Goal: Understand process/instructions: Learn how to perform a task or action

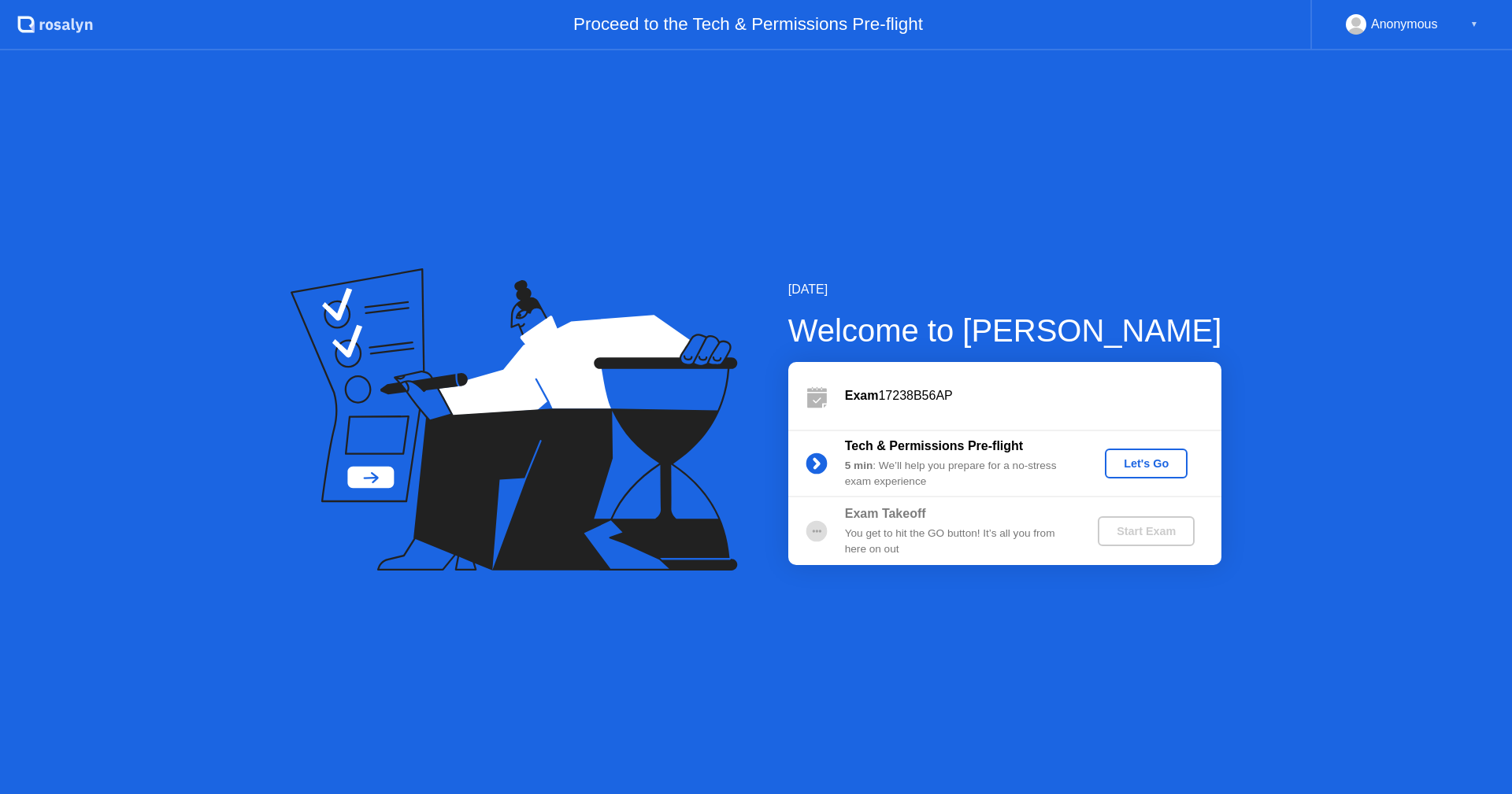
click at [1143, 462] on div "Let's Go" at bounding box center [1146, 463] width 70 height 13
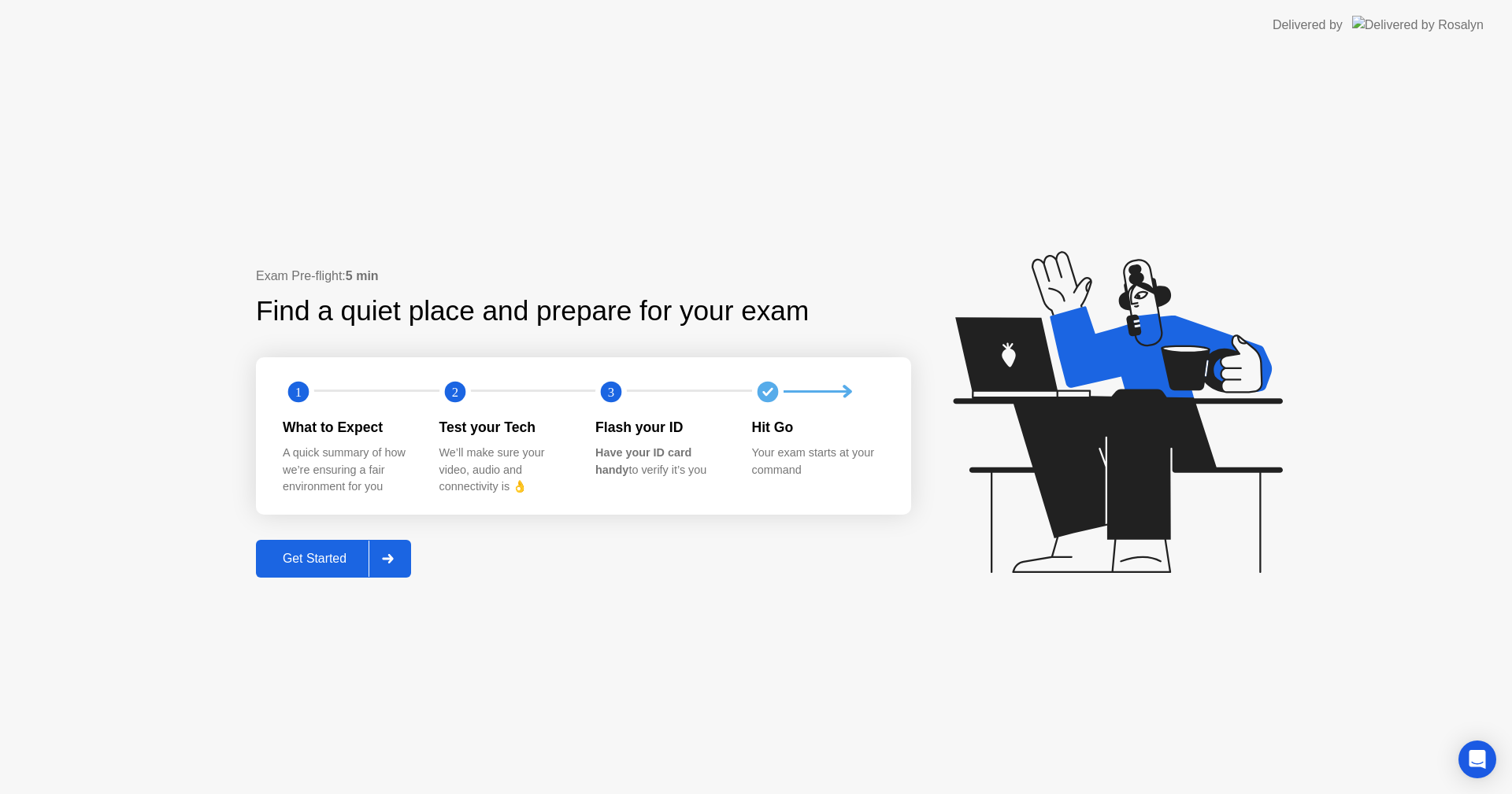
click at [395, 552] on div at bounding box center [388, 558] width 38 height 36
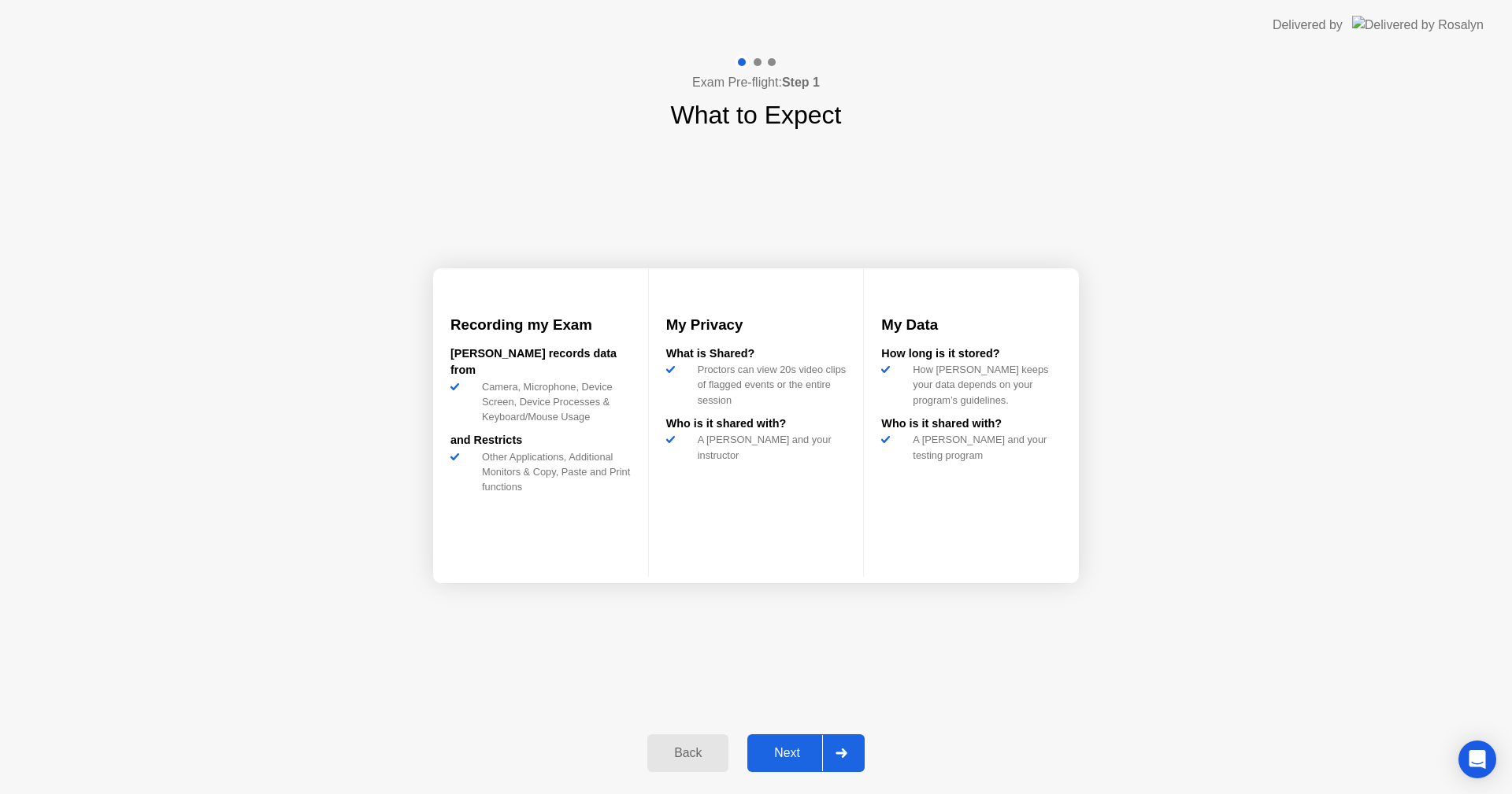
click at [793, 755] on div "Next" at bounding box center [786, 753] width 70 height 14
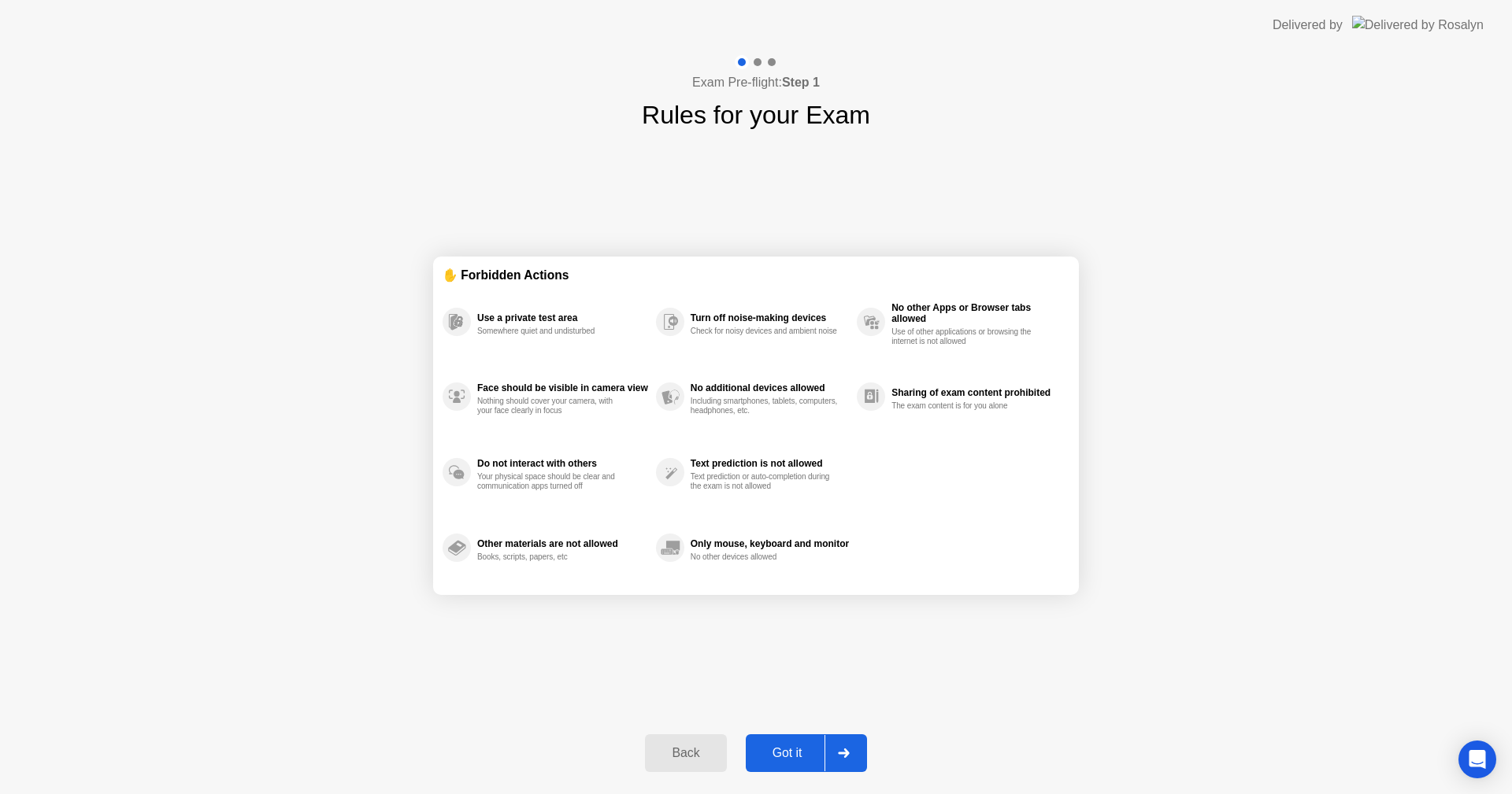
click at [793, 755] on div "Got it" at bounding box center [787, 753] width 74 height 14
select select "**********"
select select "*******"
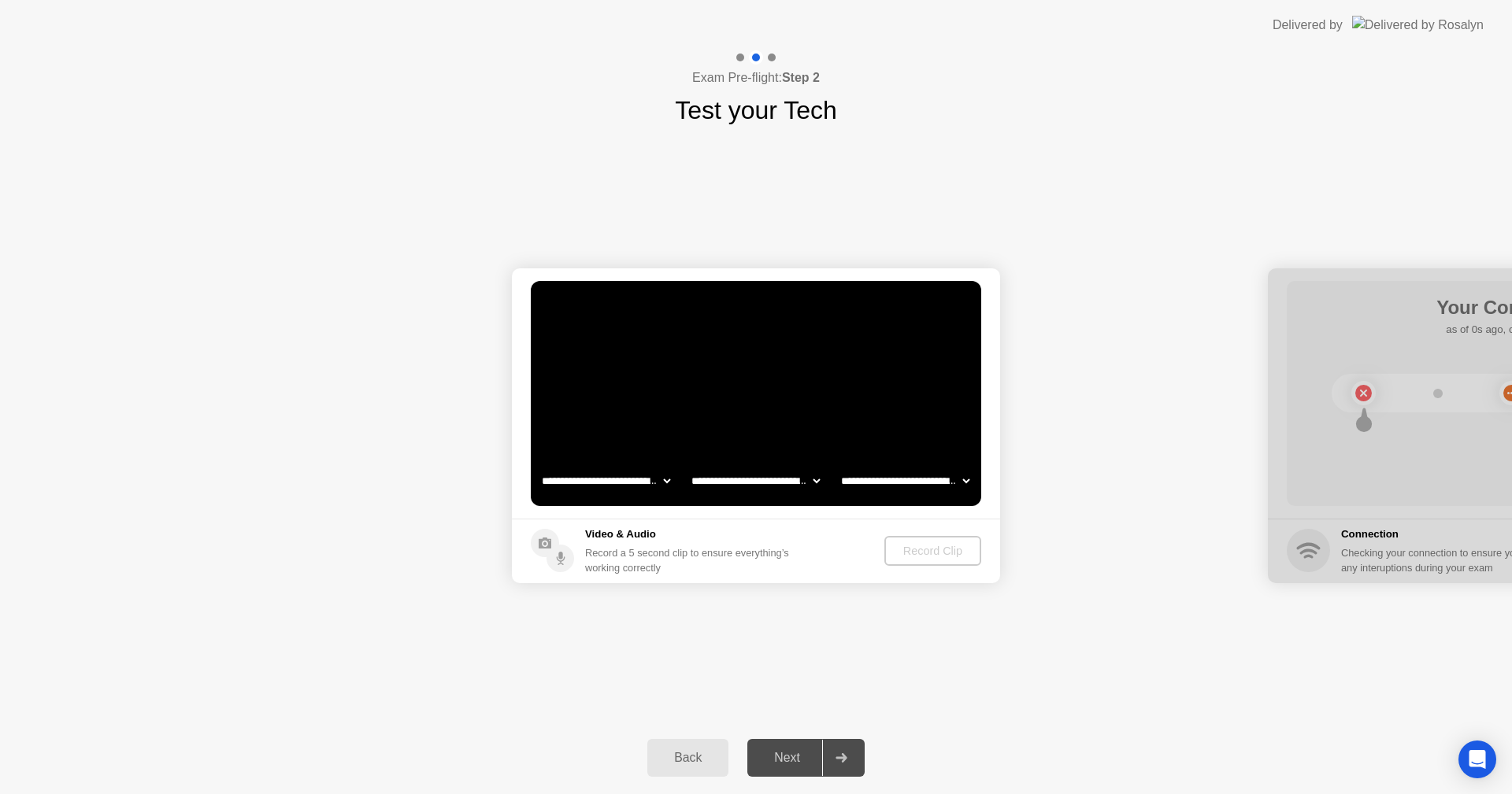
click at [792, 755] on div "Next" at bounding box center [786, 758] width 70 height 14
click at [914, 548] on div "Record Clip" at bounding box center [933, 551] width 84 height 13
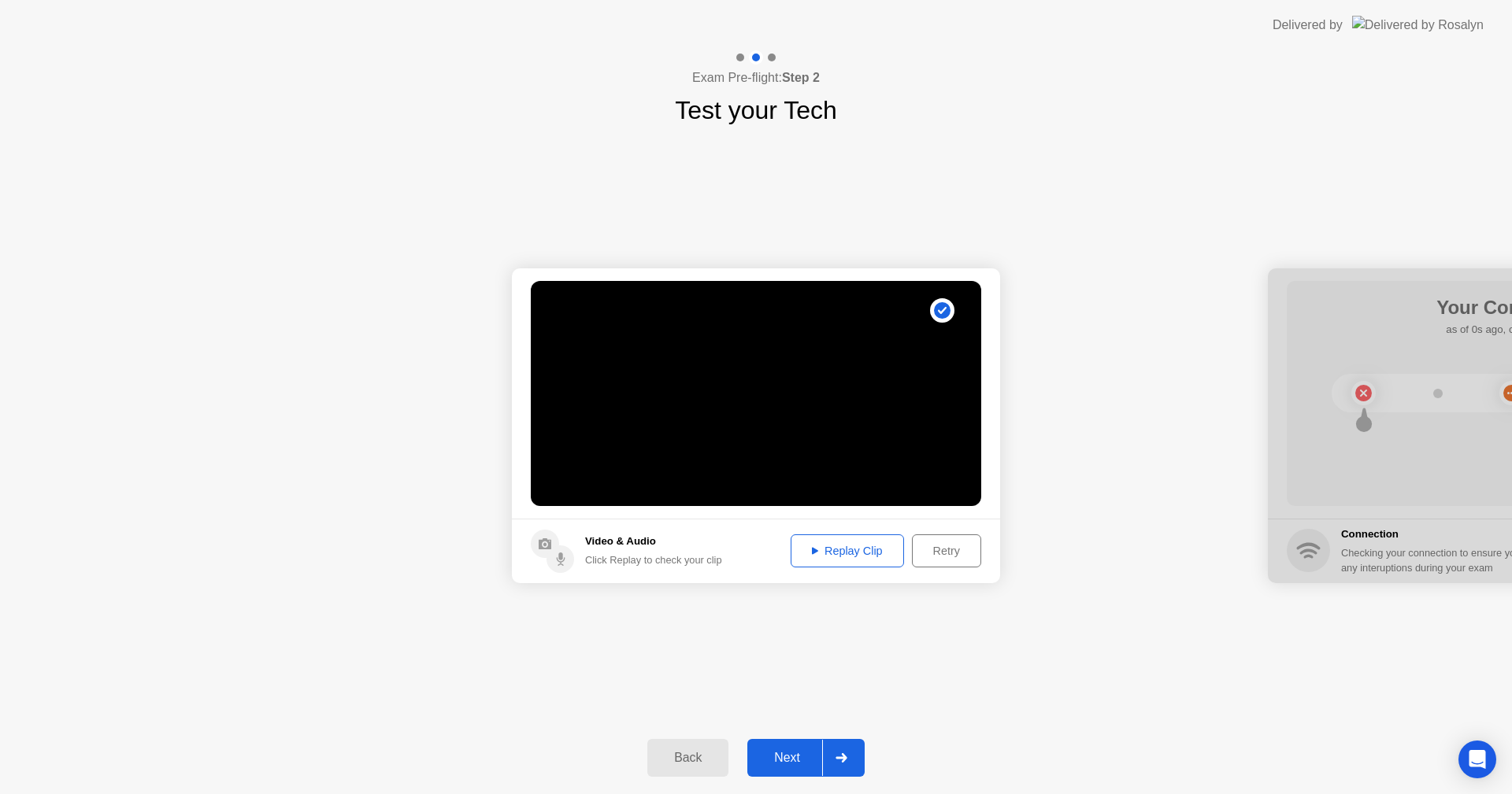
click at [787, 751] on div "Next" at bounding box center [786, 758] width 70 height 14
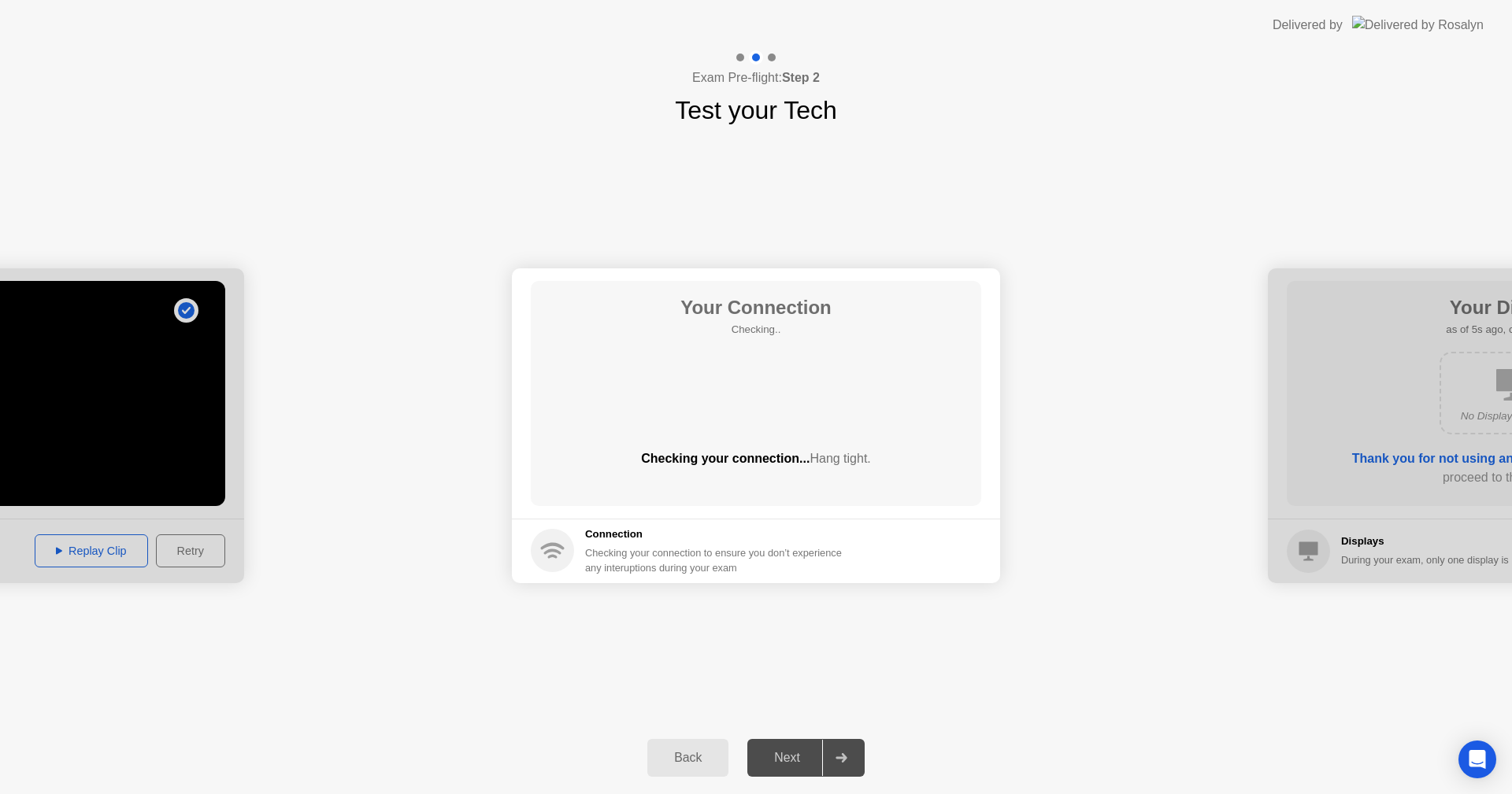
click at [787, 751] on div "Next" at bounding box center [786, 758] width 70 height 14
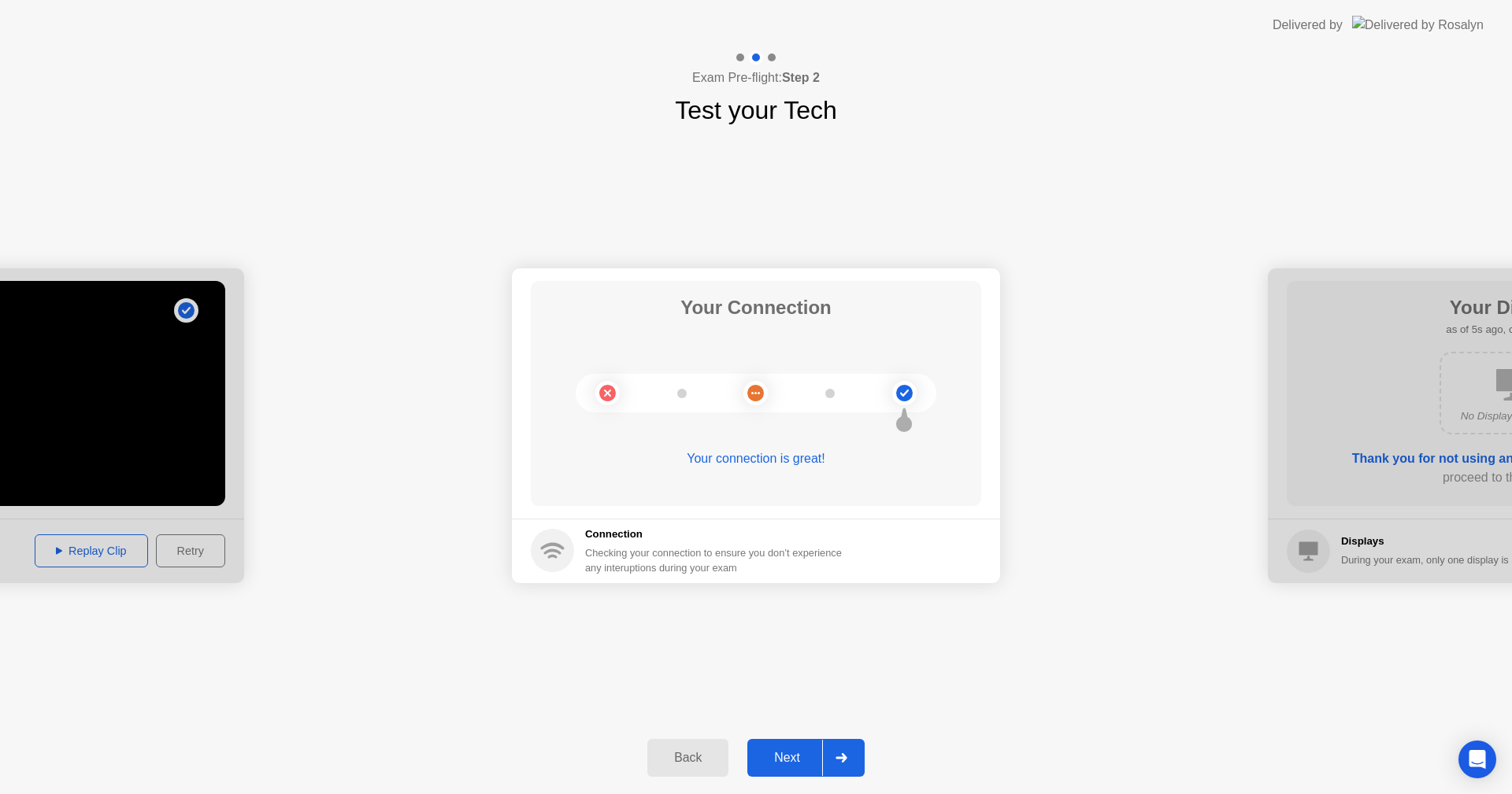
click at [844, 751] on div at bounding box center [841, 758] width 38 height 36
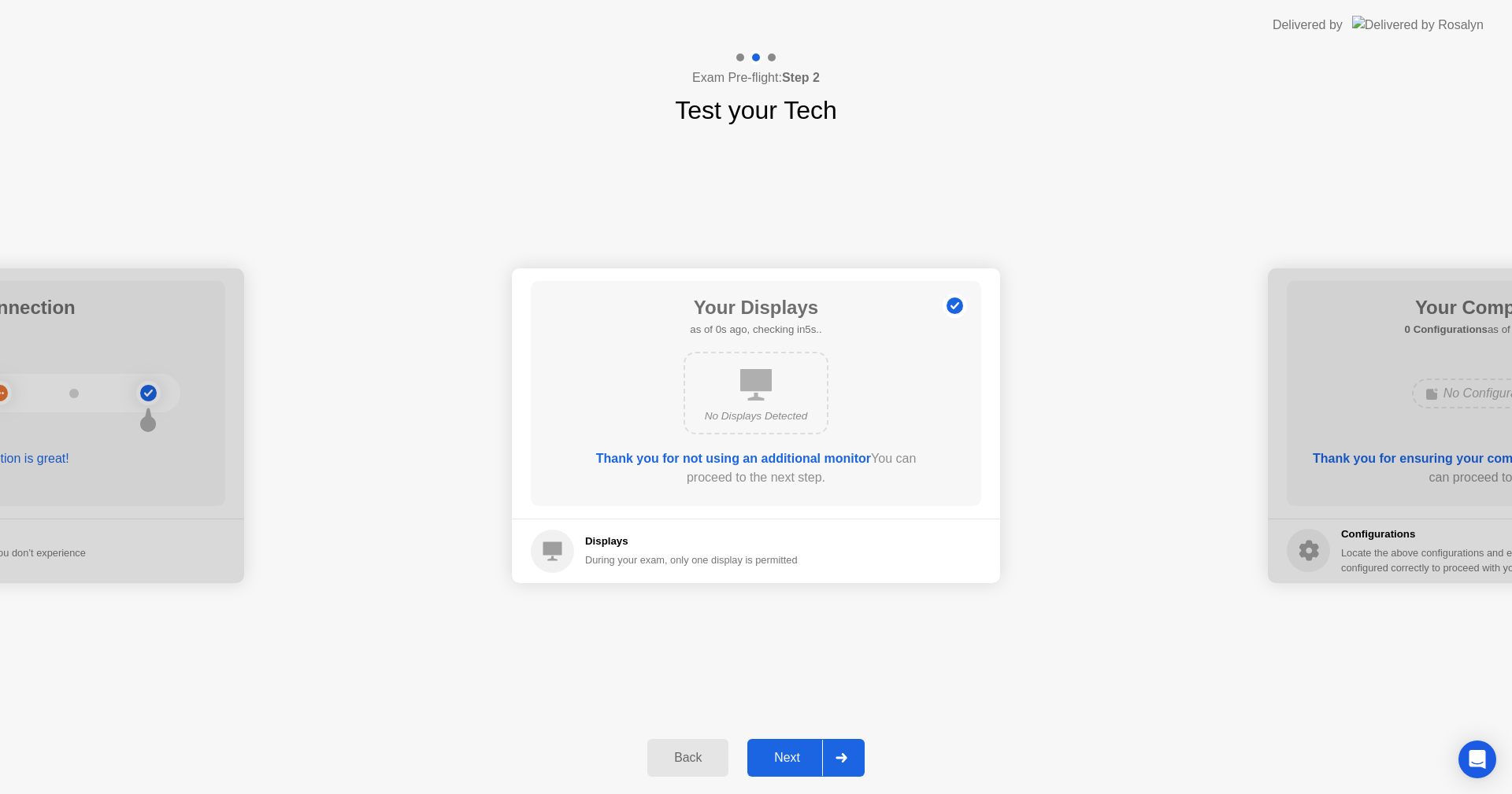
click at [844, 751] on div at bounding box center [841, 758] width 38 height 36
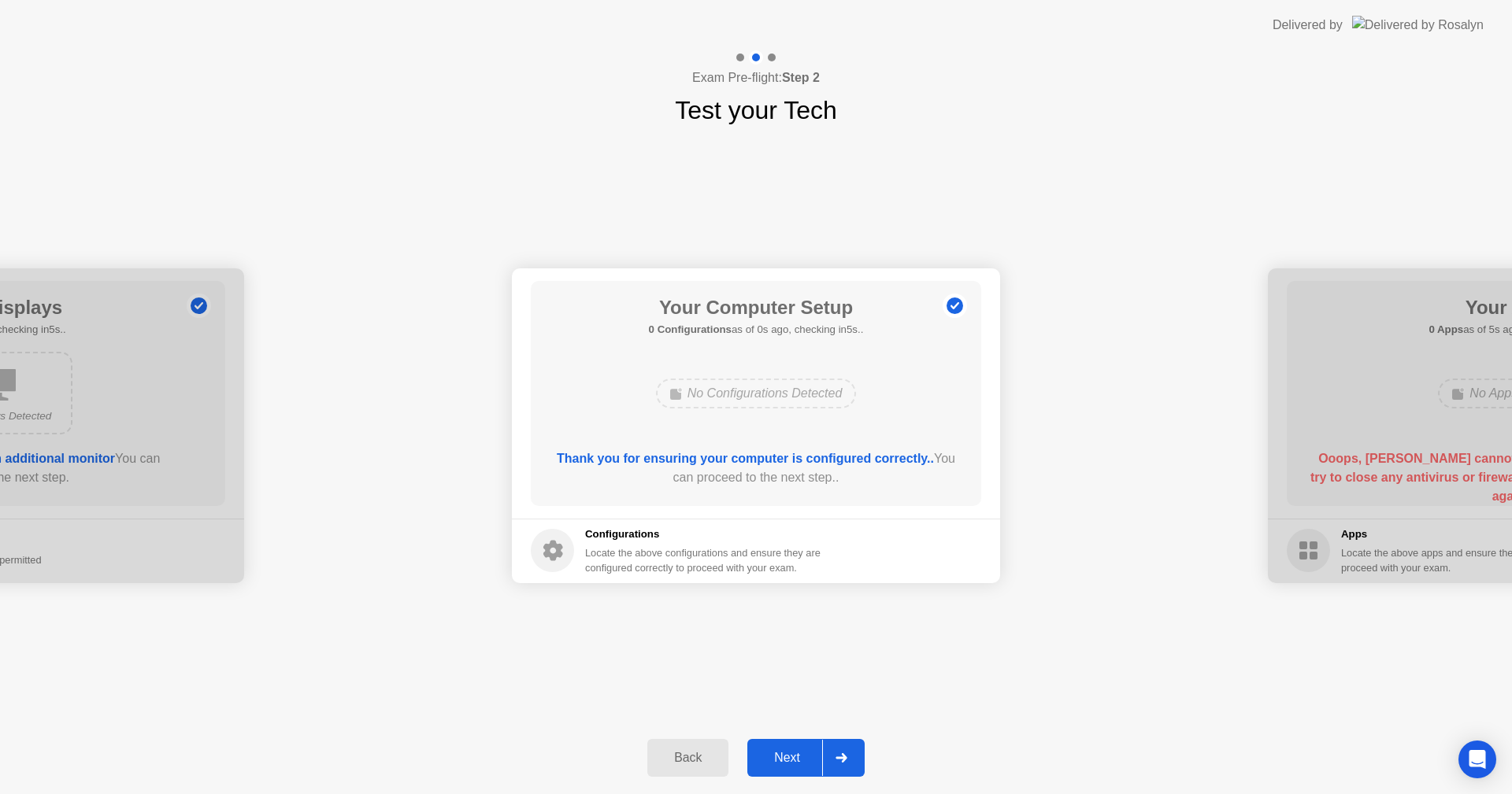
click at [844, 751] on div at bounding box center [841, 758] width 38 height 36
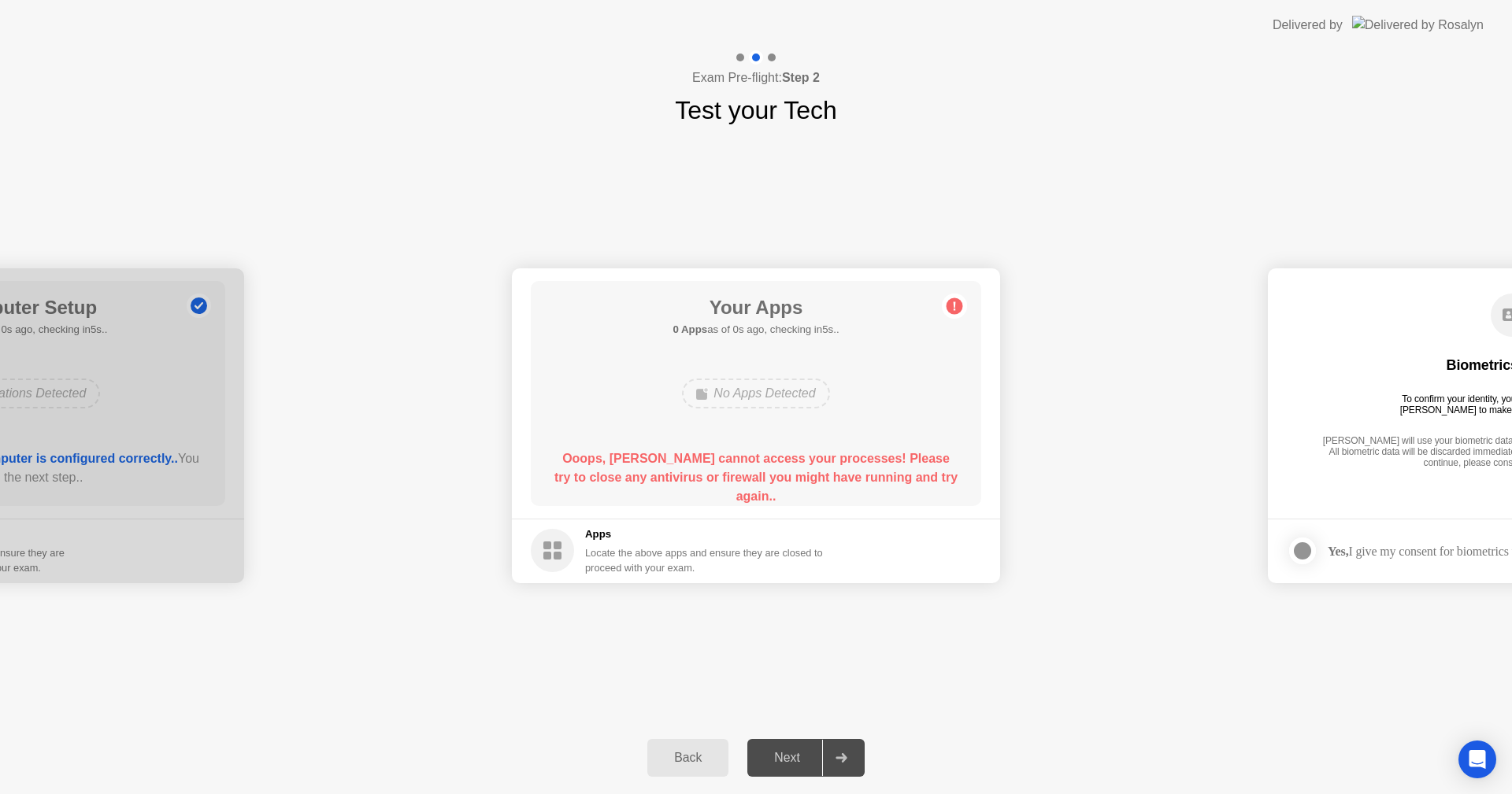
click at [844, 751] on div at bounding box center [841, 758] width 38 height 36
click at [894, 576] on footer "Apps Locate the above apps and ensure they are closed to proceed with your exam." at bounding box center [756, 551] width 488 height 65
click at [960, 696] on div "**********" at bounding box center [756, 425] width 1512 height 592
